Goal: Book appointment/travel/reservation

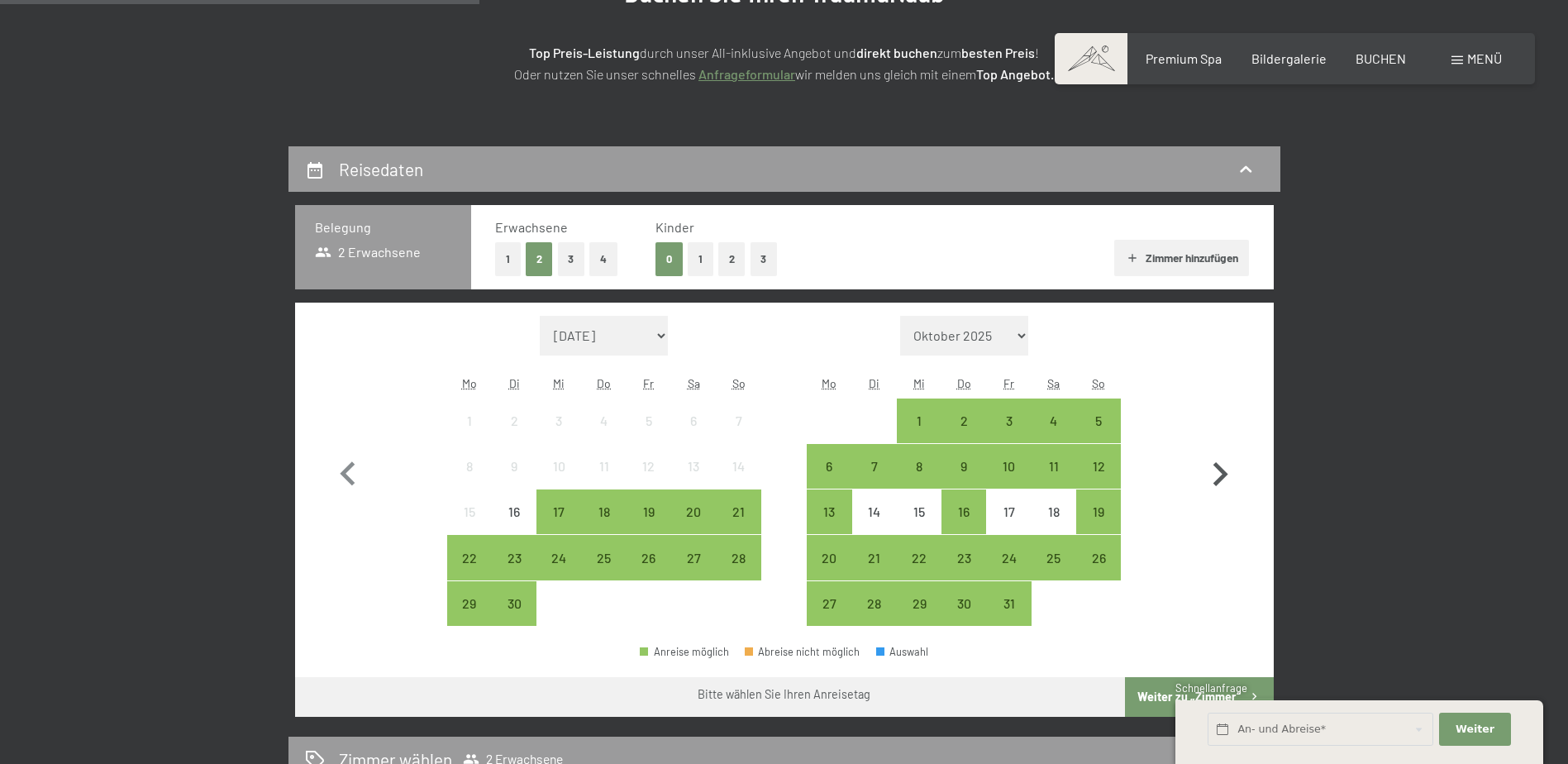
click at [1224, 477] on icon "button" at bounding box center [1220, 474] width 15 height 24
select select "2025-10-01"
select select "2025-11-01"
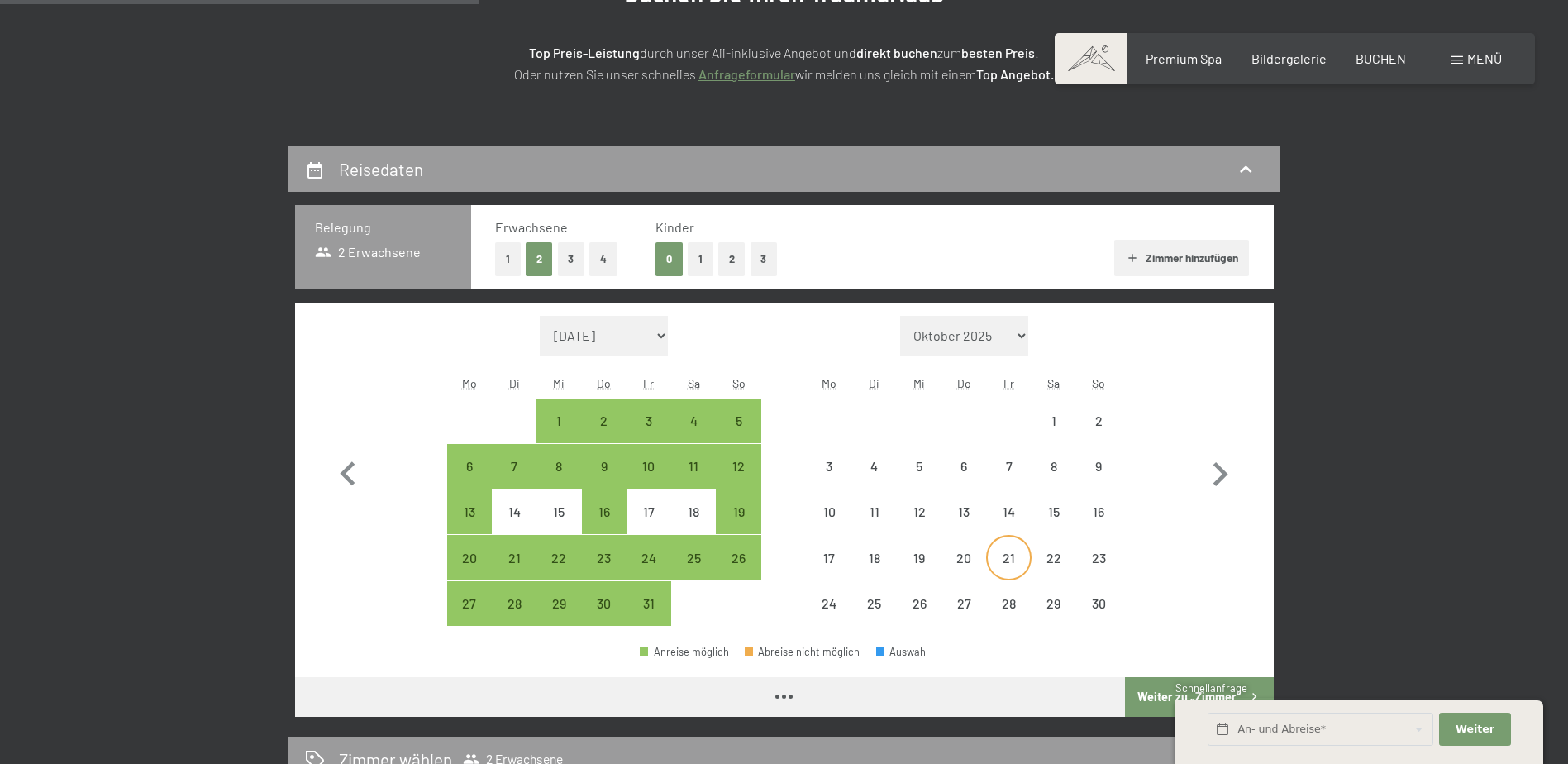
click at [1004, 552] on div "21" at bounding box center [1009, 572] width 42 height 42
select select "2025-10-01"
select select "2025-11-01"
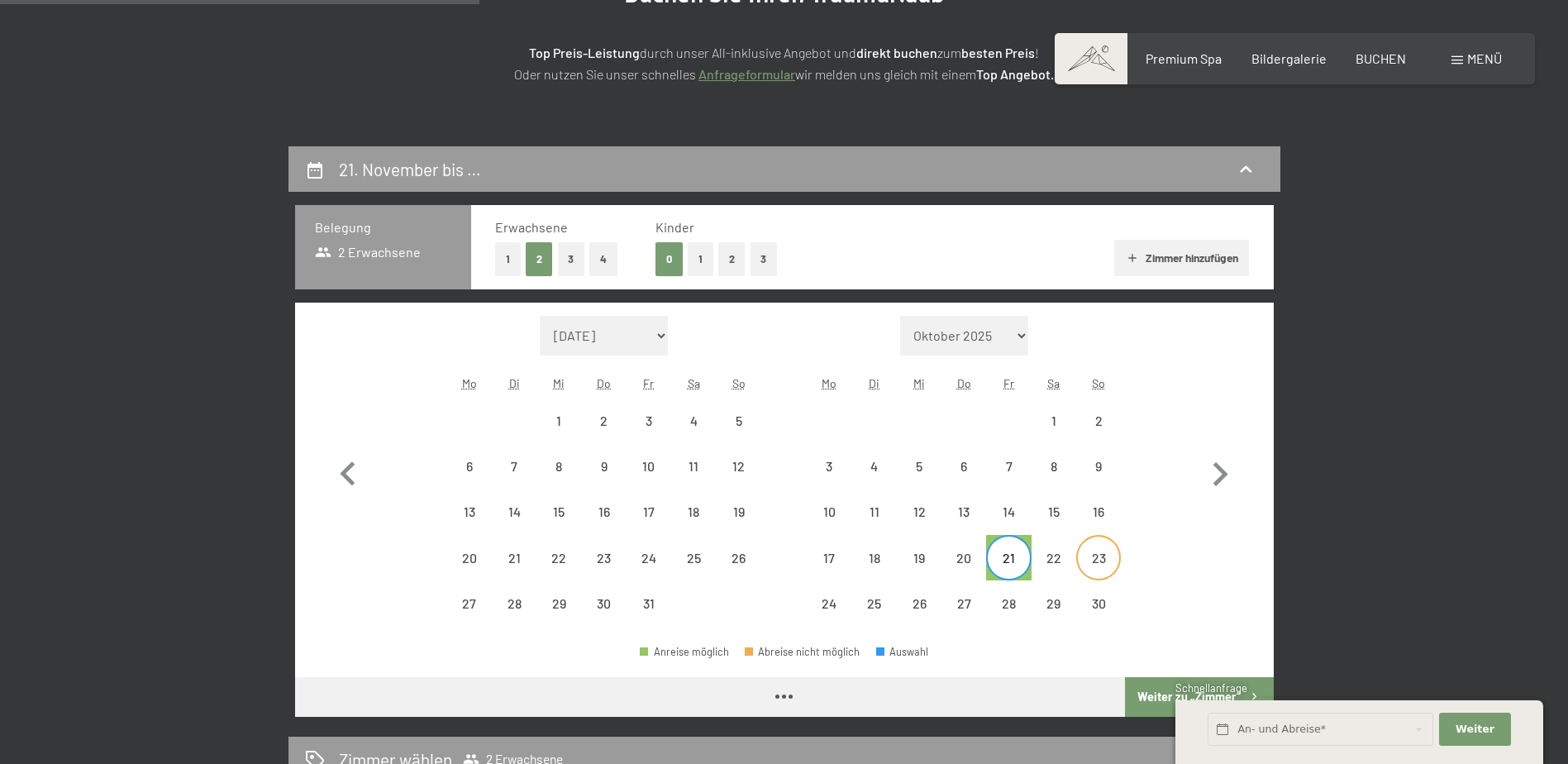
select select "2025-10-01"
select select "2025-11-01"
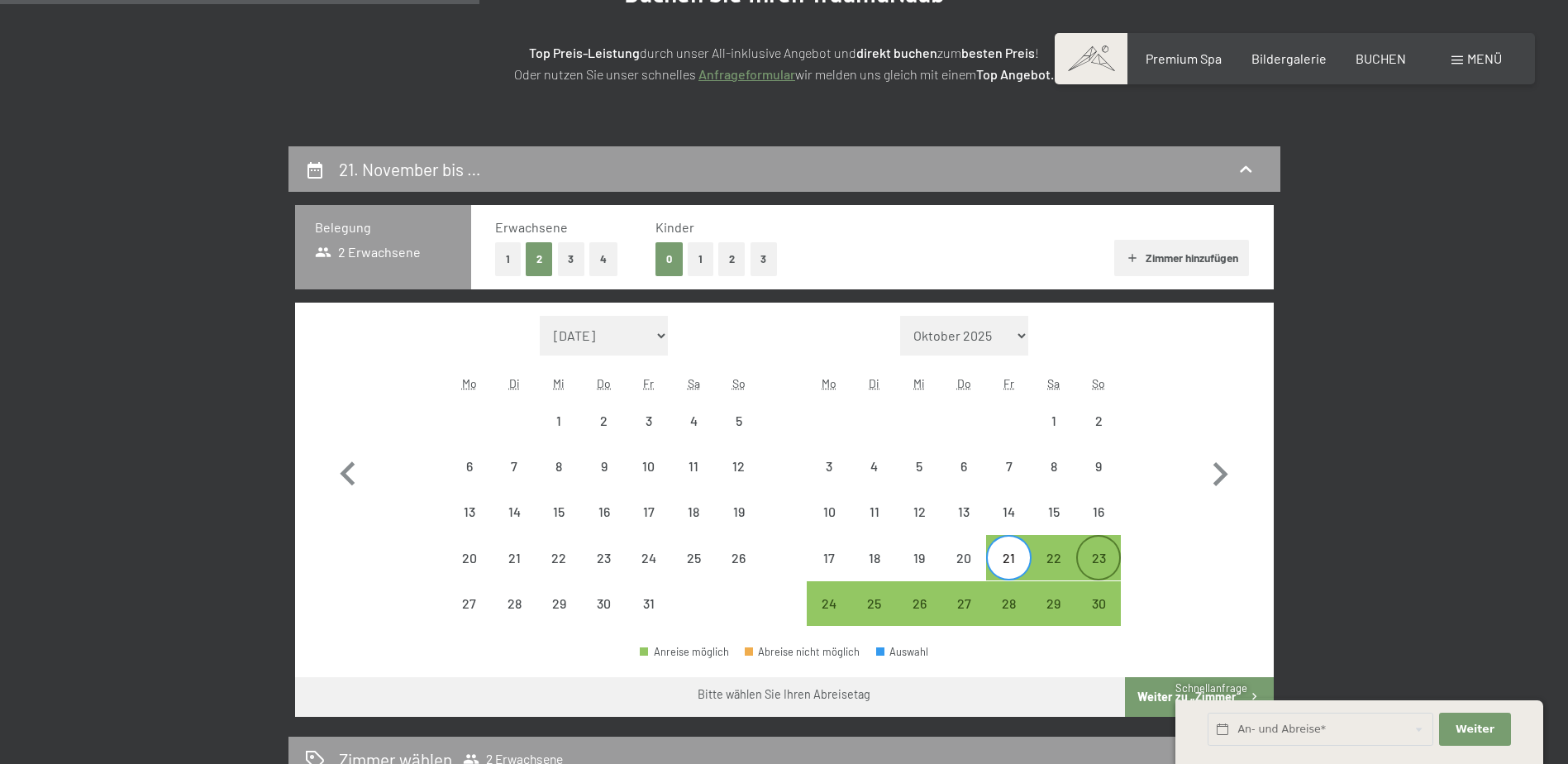
click at [1098, 557] on div "23" at bounding box center [1098, 572] width 42 height 42
select select "2025-10-01"
select select "2025-11-01"
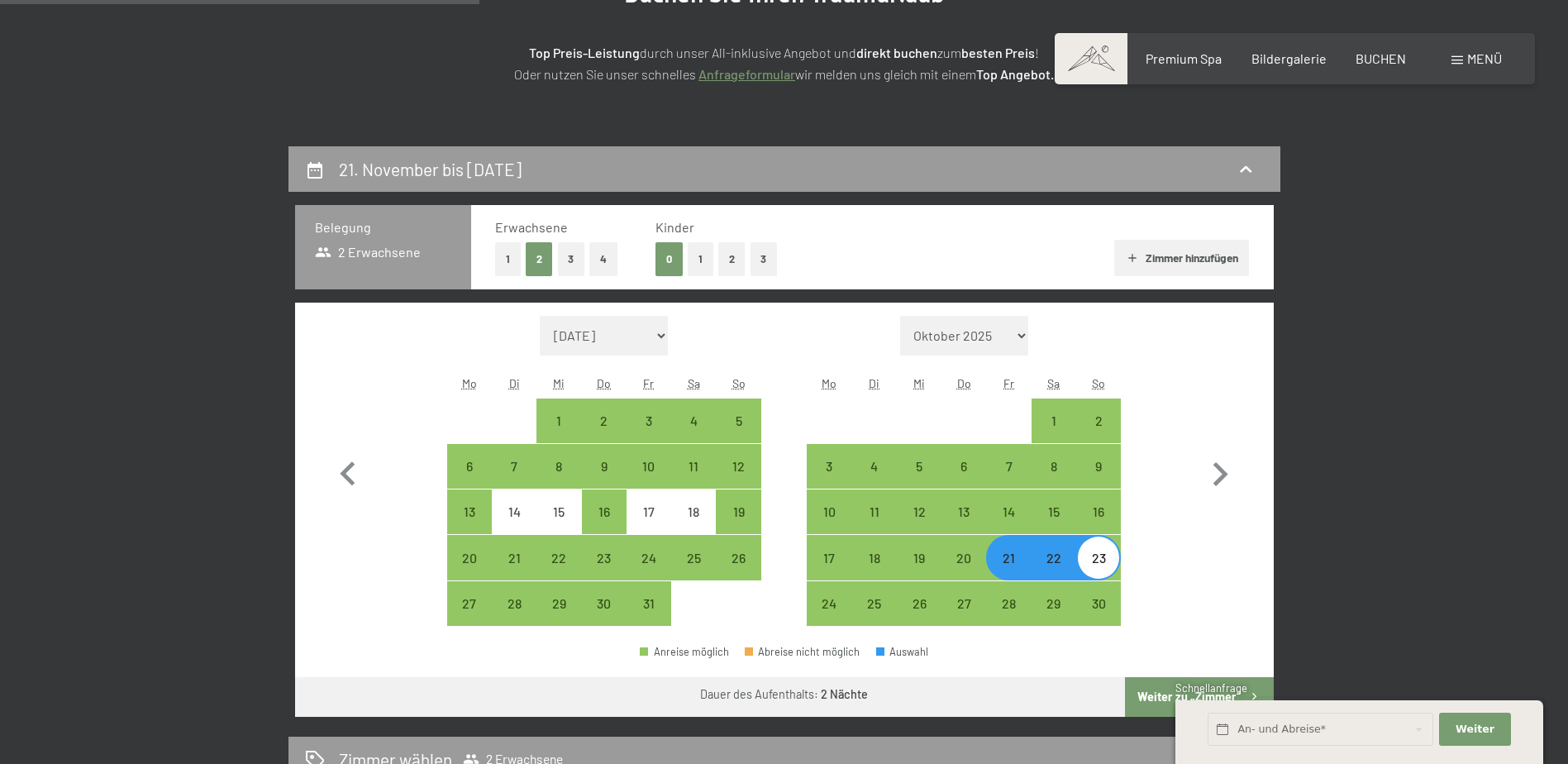
click at [571, 257] on button "3" at bounding box center [571, 259] width 27 height 34
select select "2025-10-01"
select select "2025-11-01"
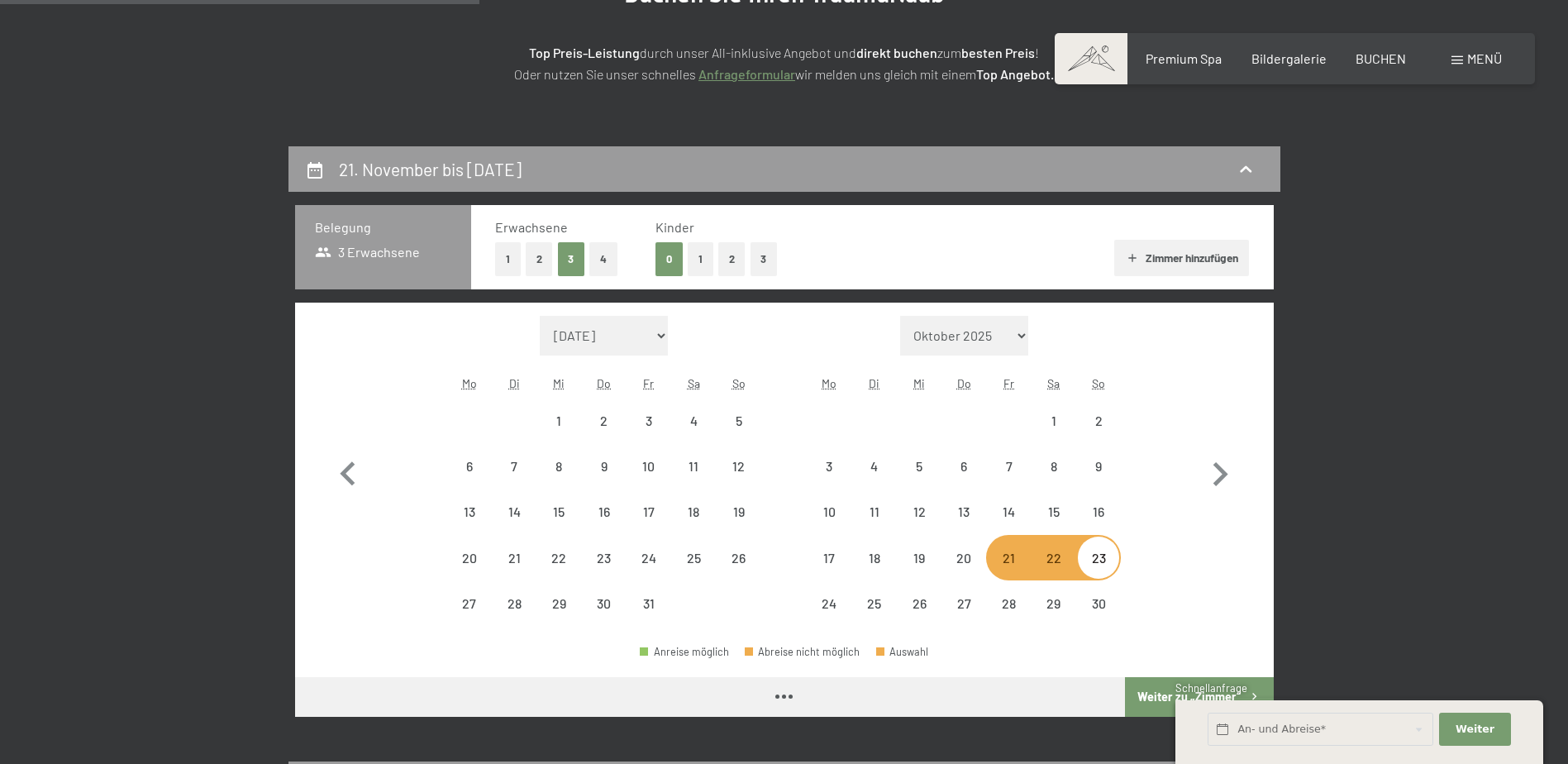
select select "2025-10-01"
select select "2025-11-01"
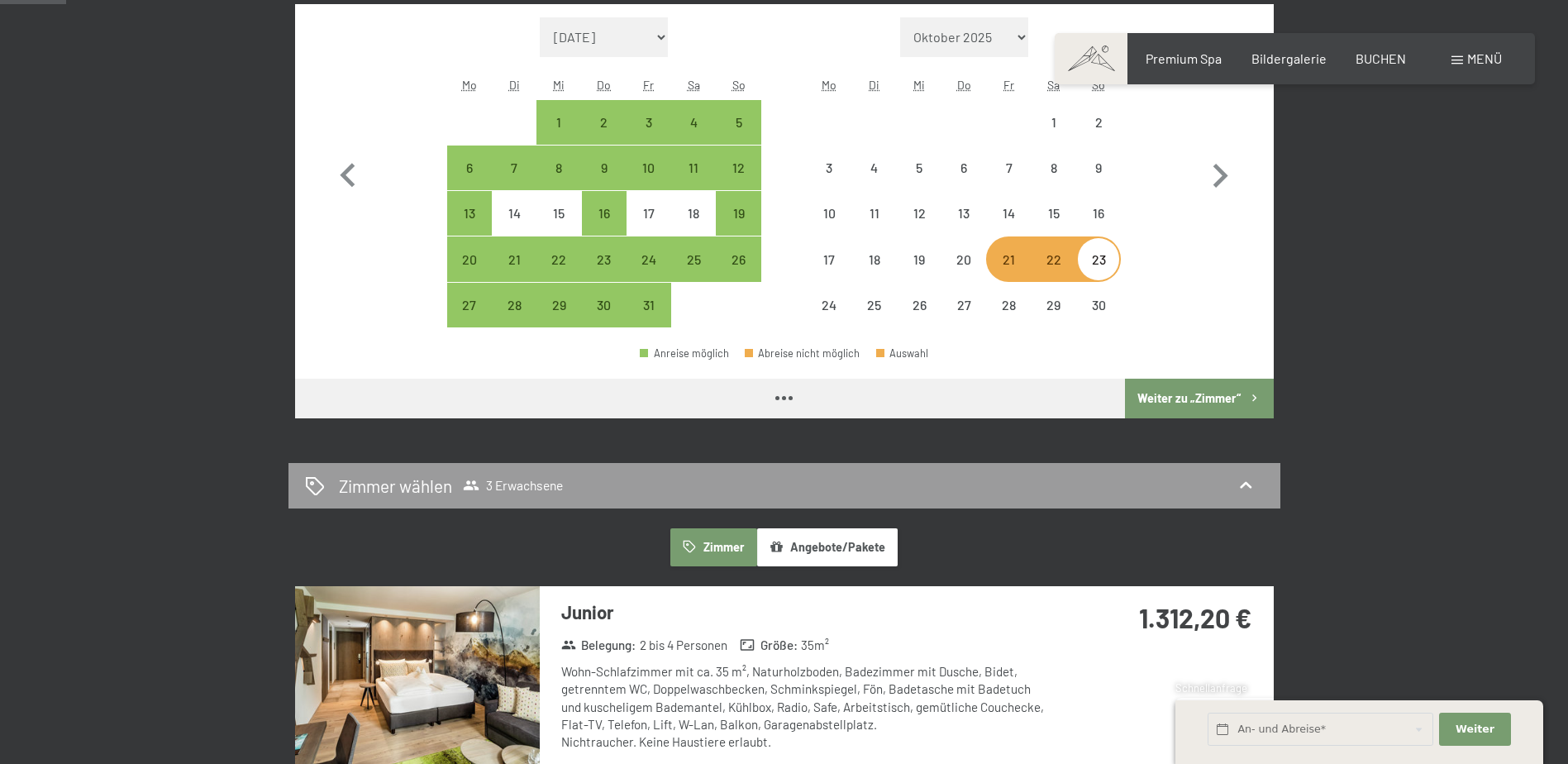
select select "2025-10-01"
select select "2025-11-01"
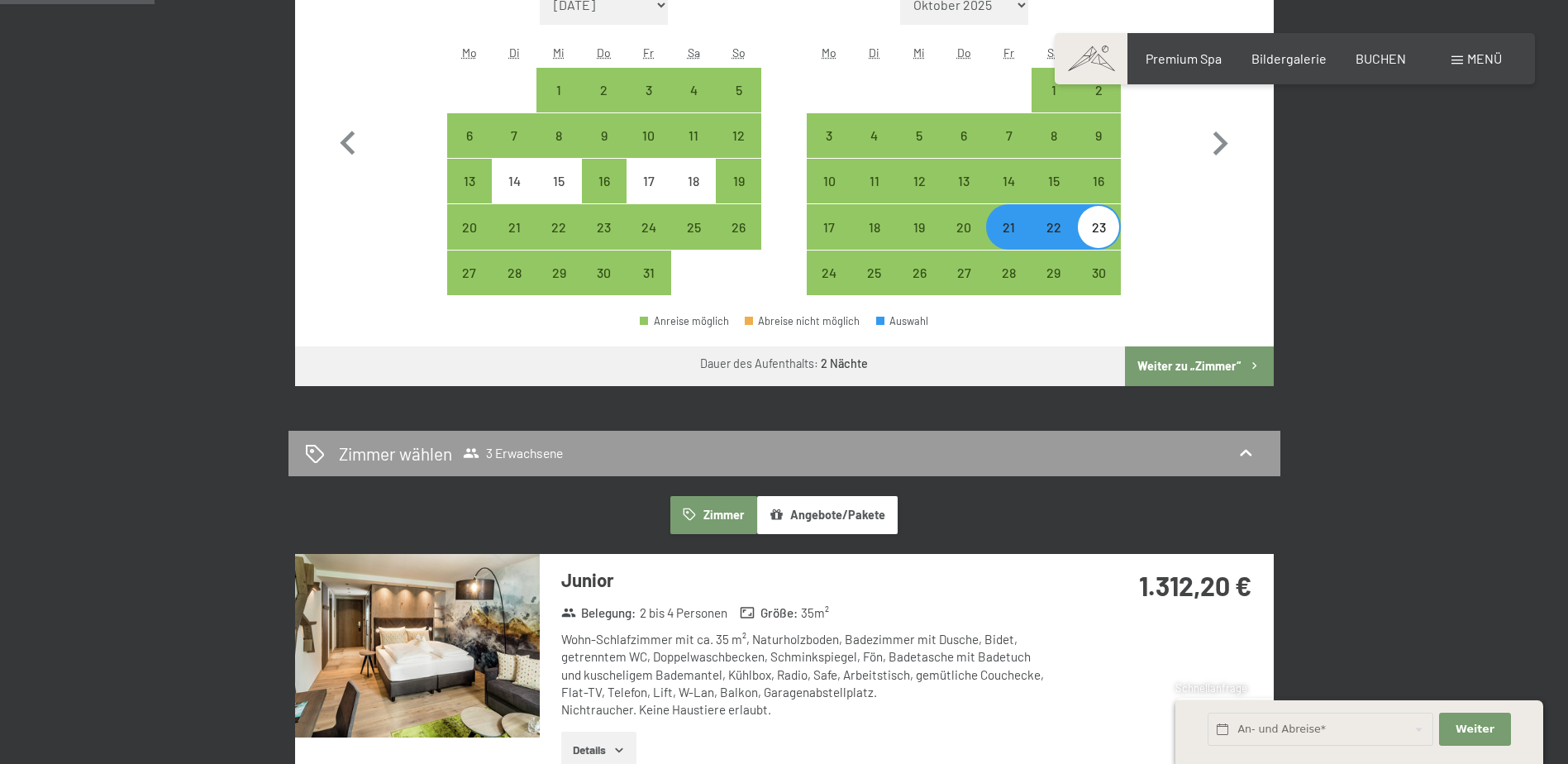
click at [1184, 359] on button "Weiter zu „Zimmer“" at bounding box center [1199, 367] width 148 height 40
select select "2025-10-01"
select select "2025-11-01"
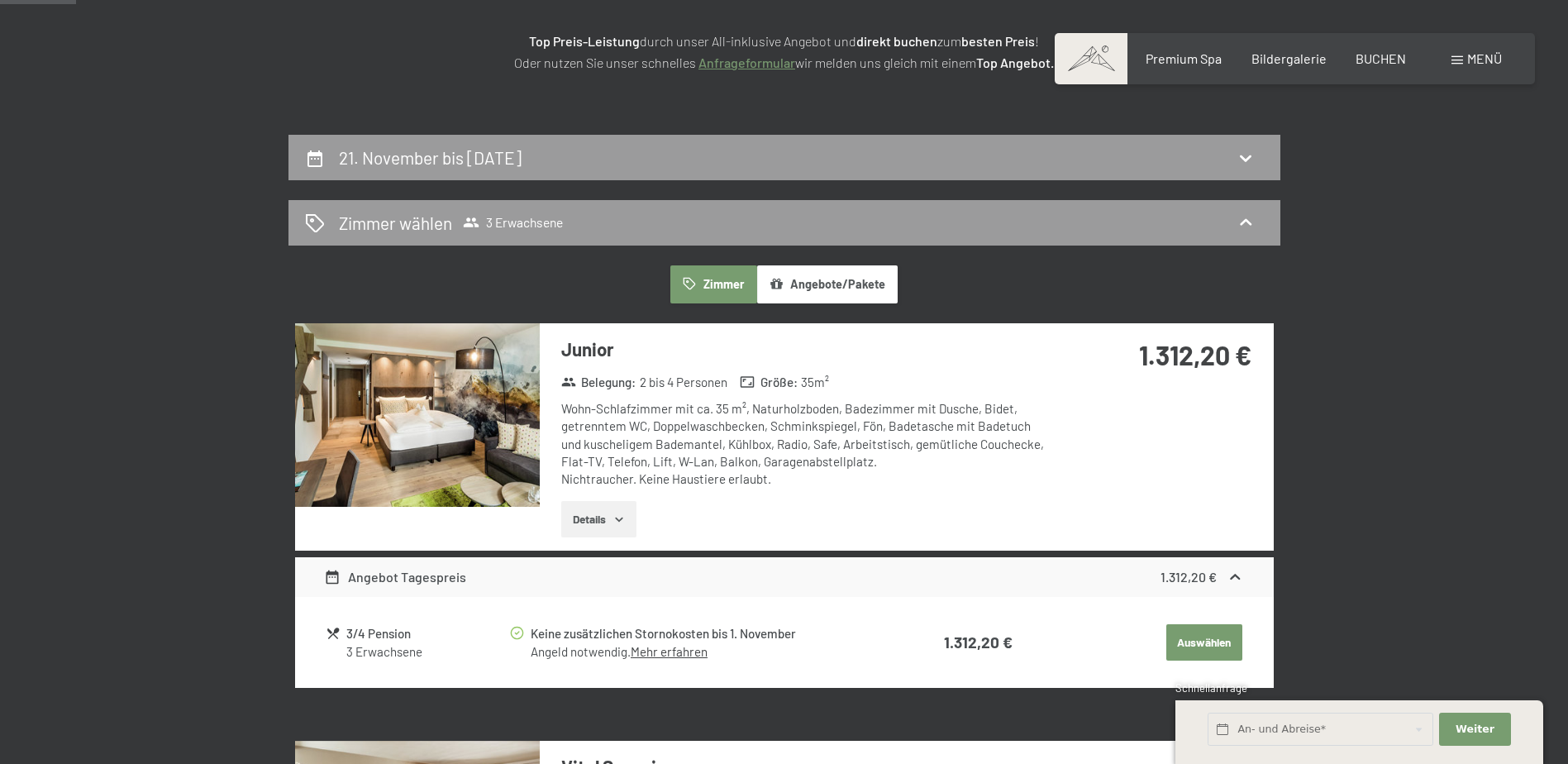
scroll to position [312, 0]
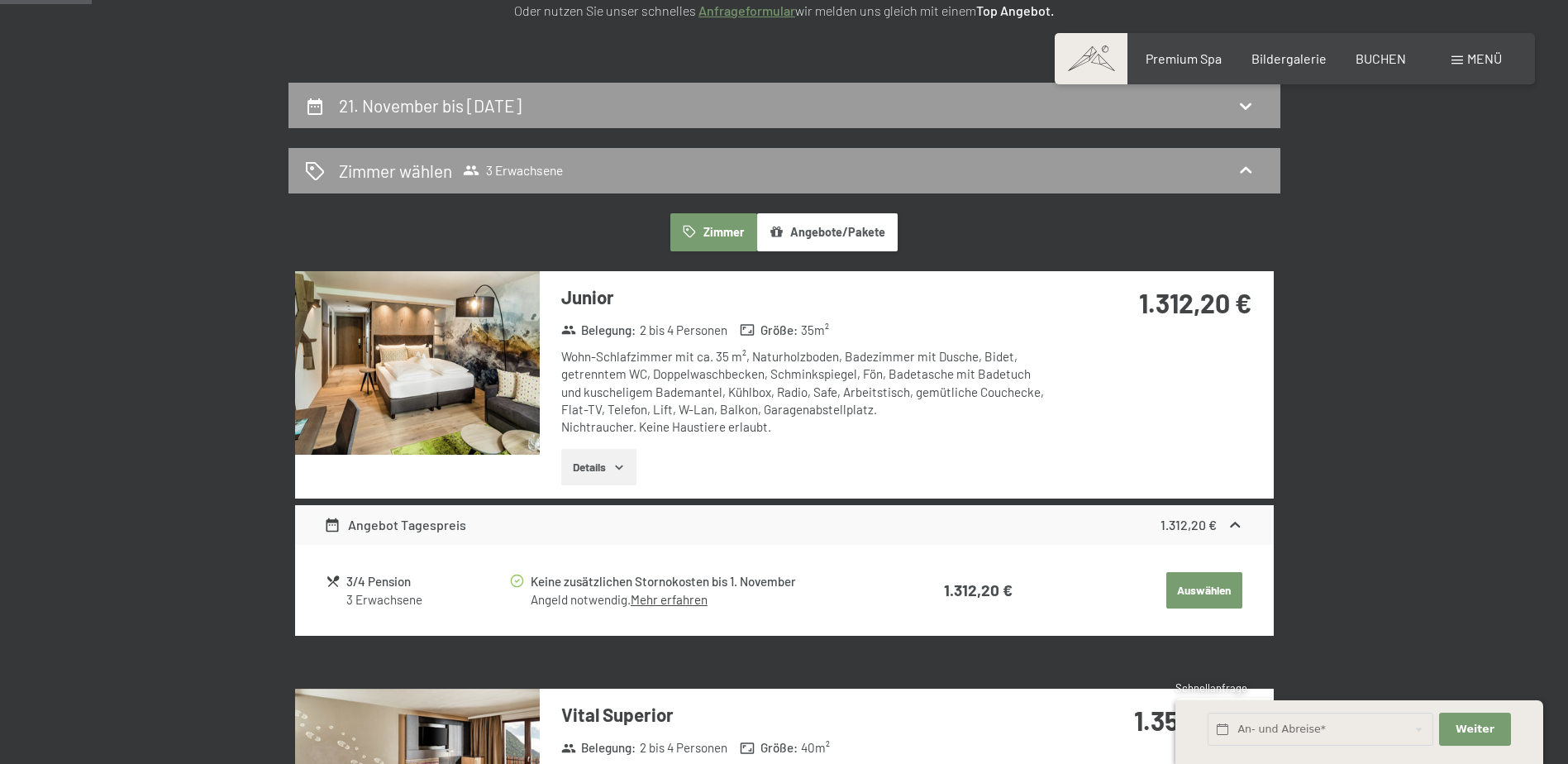
click at [594, 467] on button "Details" at bounding box center [599, 467] width 75 height 37
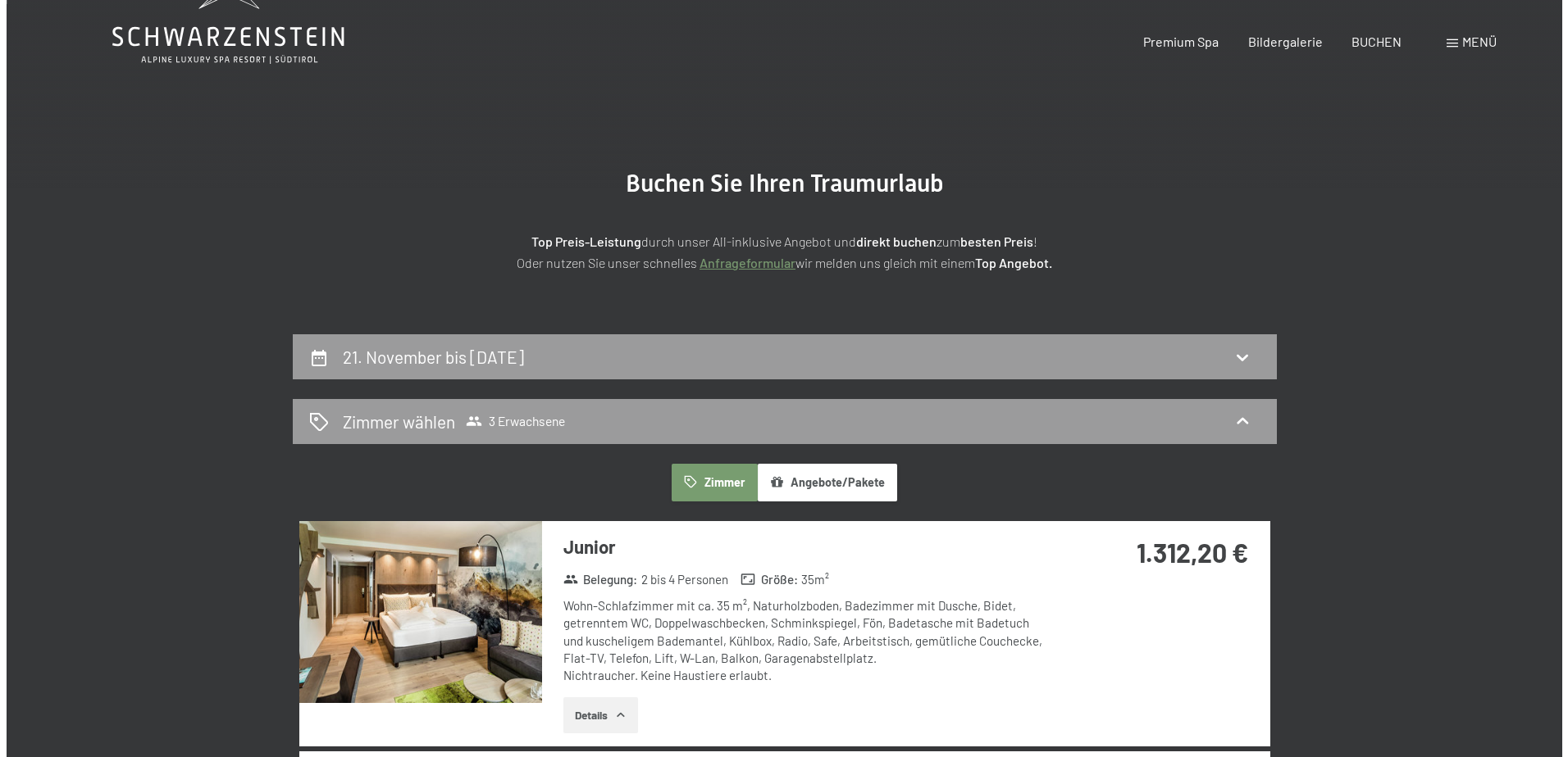
scroll to position [0, 0]
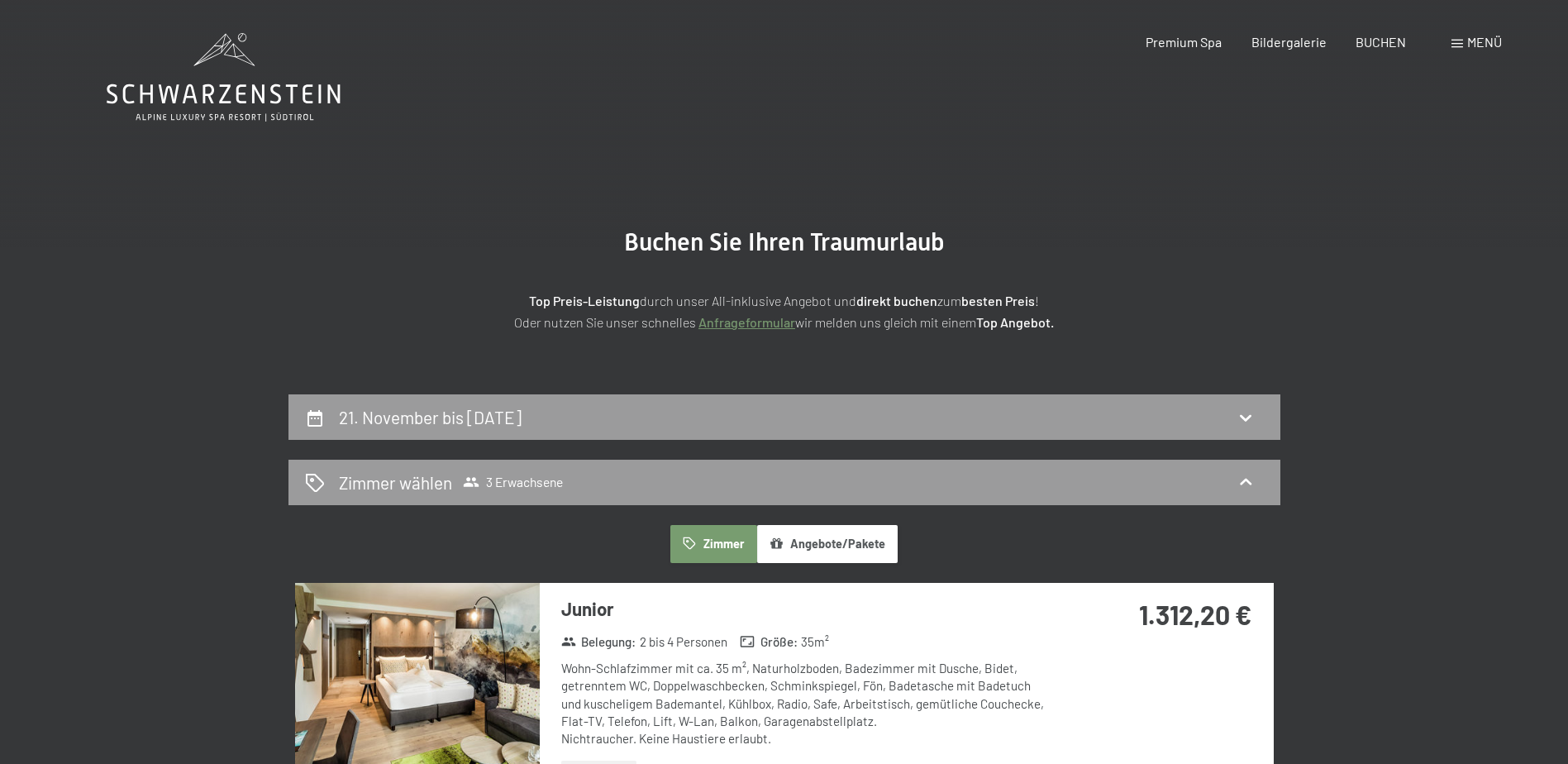
click at [1474, 50] on div "Menü" at bounding box center [1477, 42] width 51 height 18
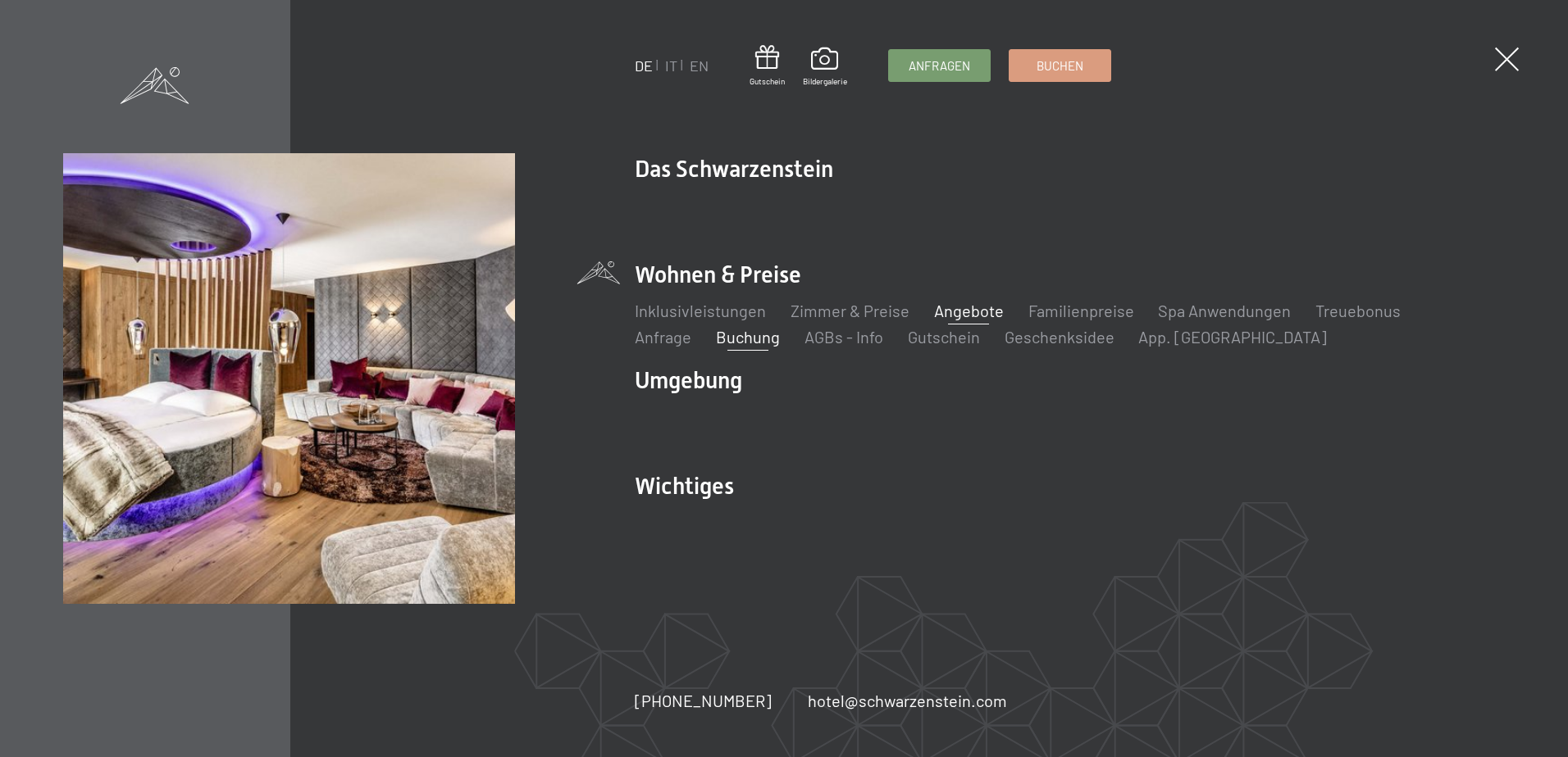
click at [980, 312] on link "Angebote" at bounding box center [967, 310] width 70 height 20
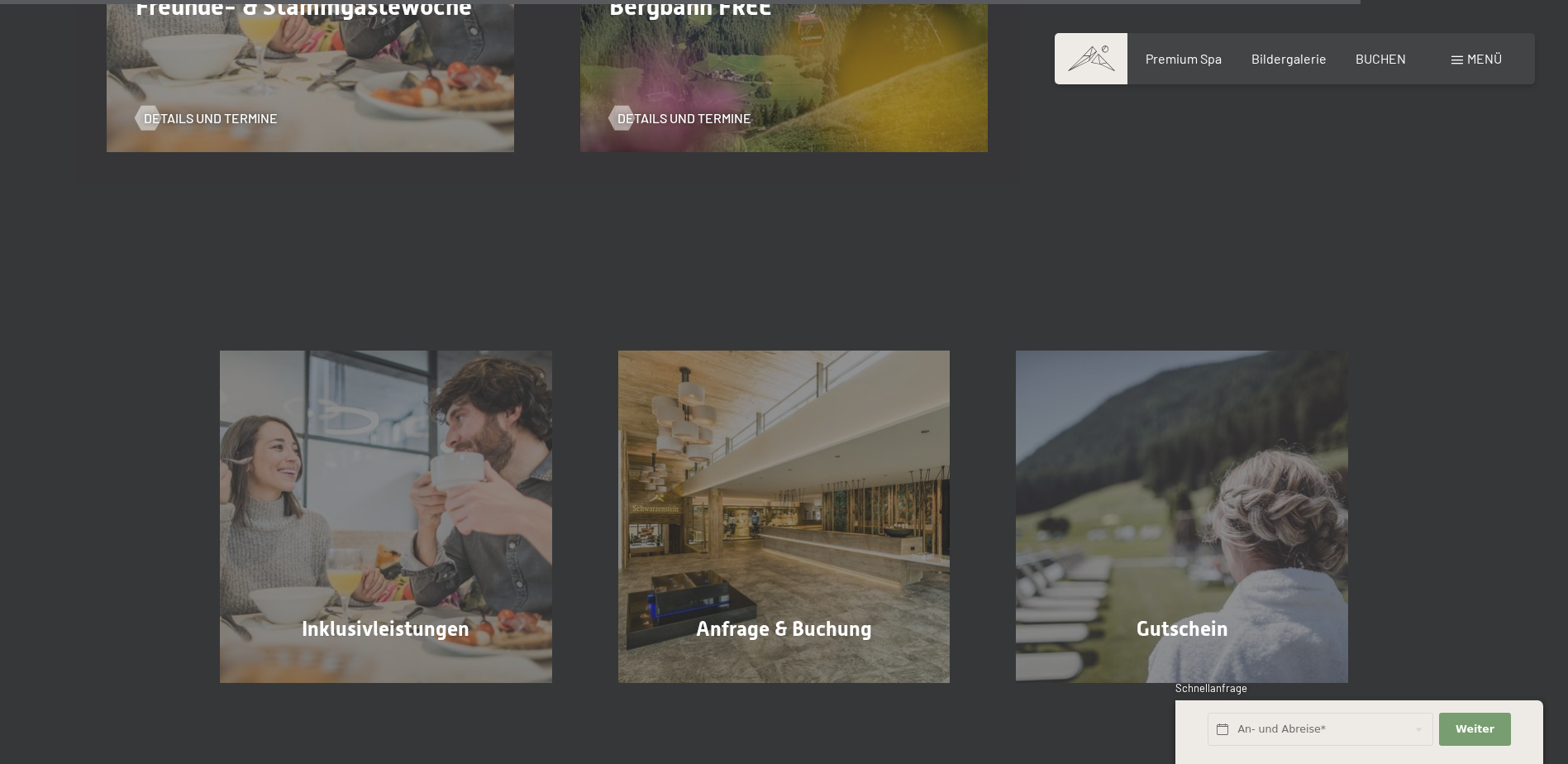
scroll to position [2978, 0]
